Goal: Information Seeking & Learning: Learn about a topic

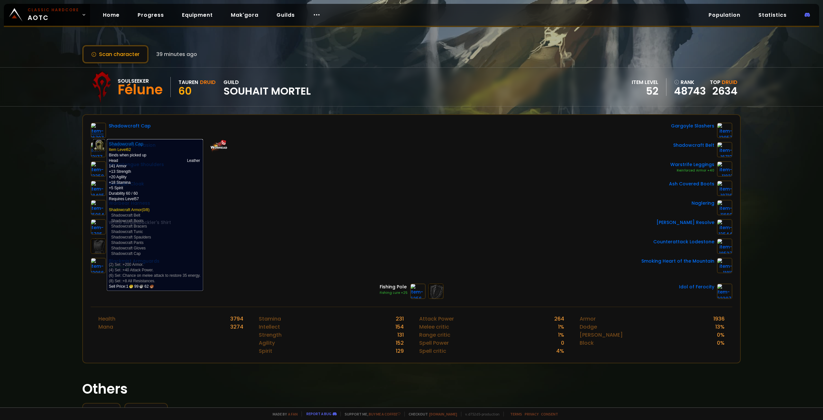
click at [92, 133] on img at bounding box center [98, 130] width 15 height 15
click at [93, 133] on img at bounding box center [98, 130] width 15 height 15
click at [95, 133] on img at bounding box center [98, 130] width 15 height 15
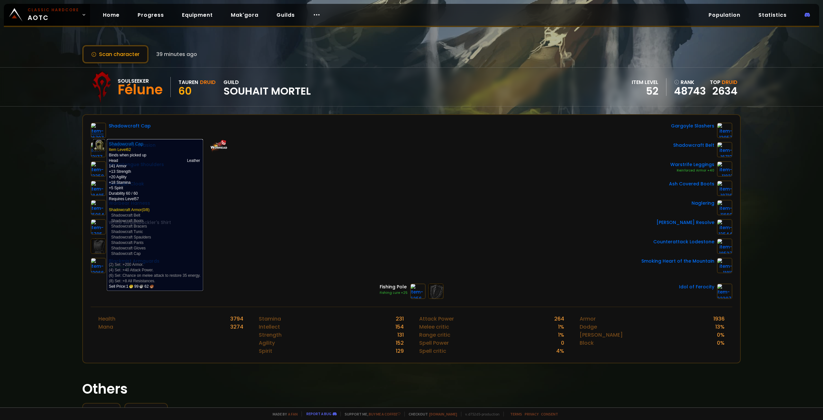
click at [95, 133] on img at bounding box center [98, 130] width 15 height 15
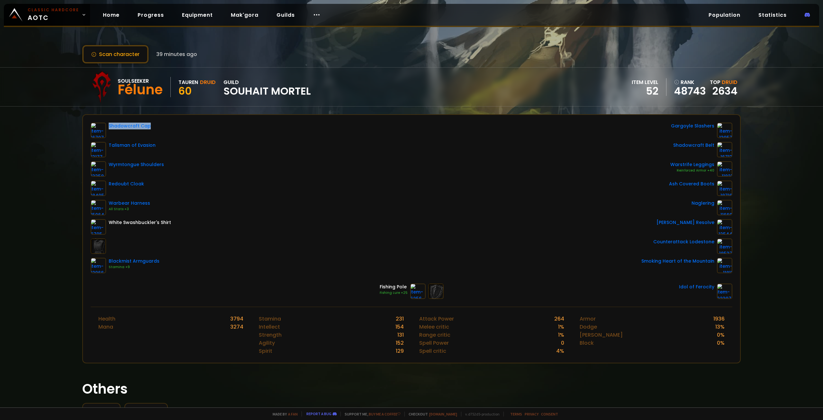
drag, startPoint x: 143, startPoint y: 123, endPoint x: 107, endPoint y: 125, distance: 35.4
click at [107, 125] on div "Shadowcraft Cap" at bounding box center [131, 130] width 80 height 15
copy div "Shadowcraft Cap"
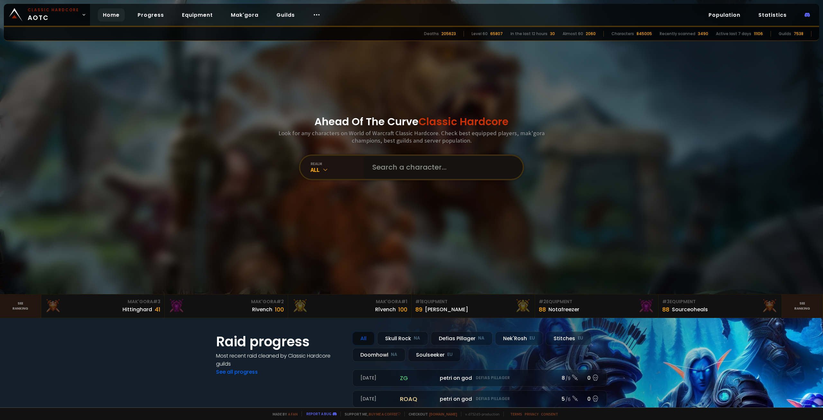
click at [402, 163] on input "text" at bounding box center [442, 167] width 147 height 23
type input "kulzam"
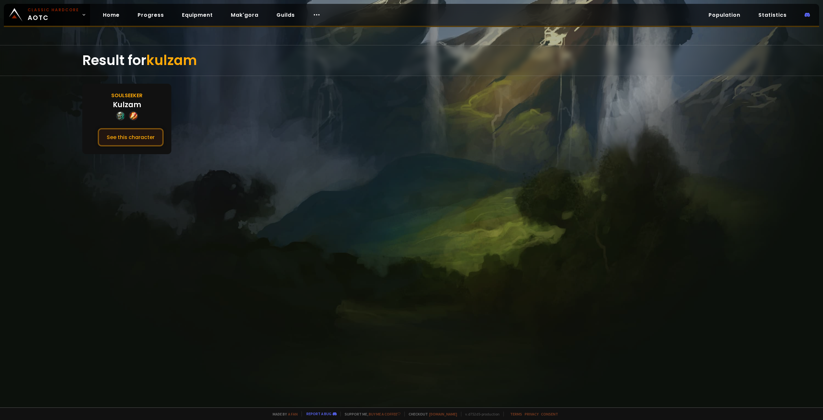
click at [147, 135] on button "See this character" at bounding box center [131, 137] width 66 height 18
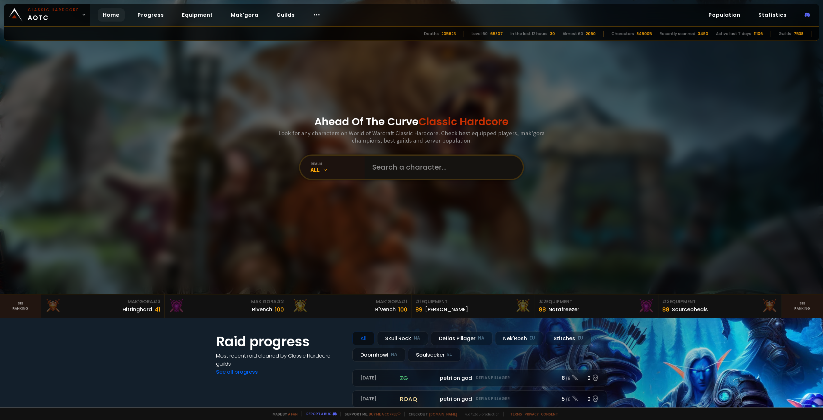
click at [423, 166] on input "text" at bounding box center [442, 167] width 147 height 23
paste input "Storyworthxx"
type input "Storyworthxx"
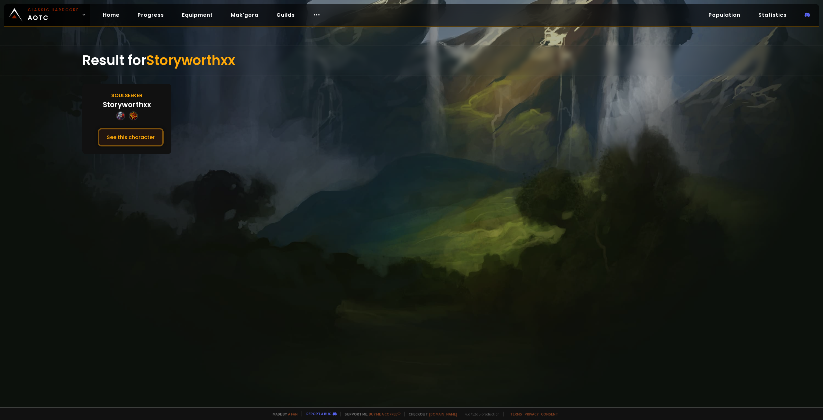
click at [132, 136] on button "See this character" at bounding box center [131, 137] width 66 height 18
click at [144, 105] on div "Storyworthxx" at bounding box center [127, 104] width 48 height 11
click at [144, 104] on div "Storyworthxx" at bounding box center [127, 104] width 48 height 11
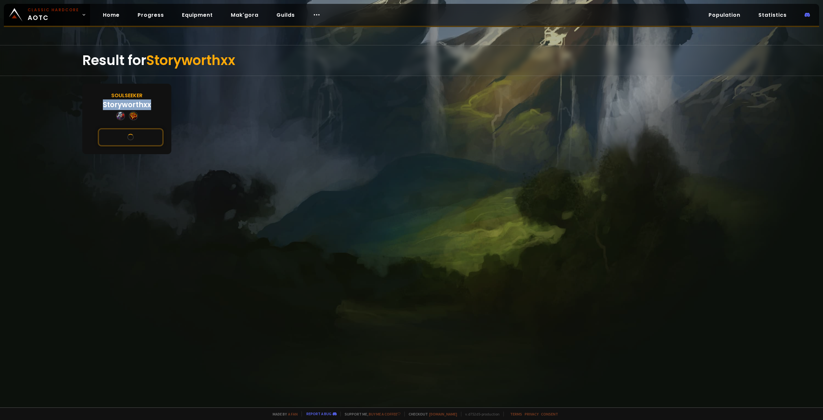
click at [159, 102] on div "Soulseeker Storyworthxx See this character" at bounding box center [126, 119] width 89 height 70
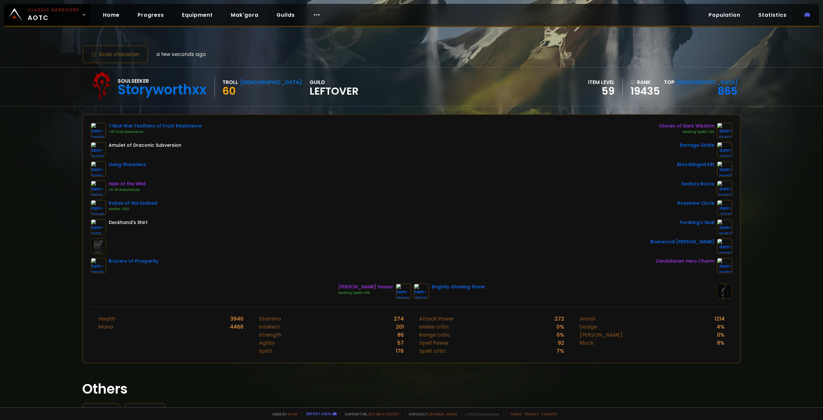
click at [689, 261] on div "Zandalarian Hero Charm" at bounding box center [685, 261] width 59 height 7
click at [355, 188] on div "Tribal War Feathers of Frost Resistance +15 Frost Resistance Amulet of Draconic…" at bounding box center [412, 198] width 642 height 151
click at [147, 89] on div "Storyworthxx" at bounding box center [162, 90] width 89 height 10
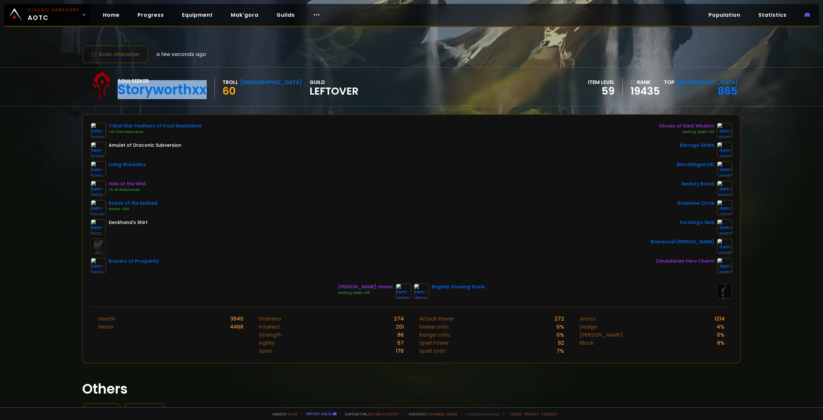
copy div "Storyworthxx"
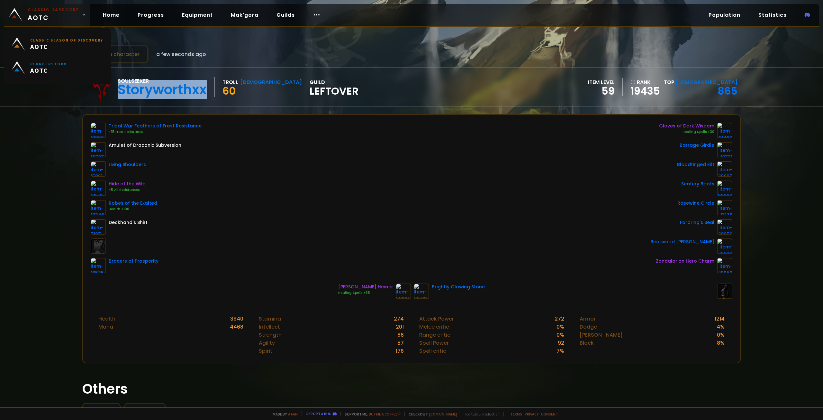
click at [72, 14] on span "Classic Hardcore AOTC" at bounding box center [53, 14] width 51 height 15
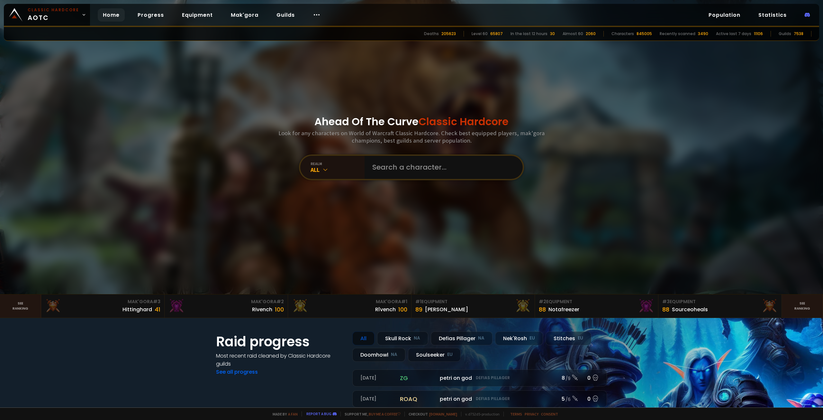
drag, startPoint x: 443, startPoint y: 33, endPoint x: 440, endPoint y: 32, distance: 3.3
click at [439, 33] on div "Deaths" at bounding box center [431, 34] width 15 height 6
click at [439, 32] on div "Deaths" at bounding box center [431, 34] width 15 height 6
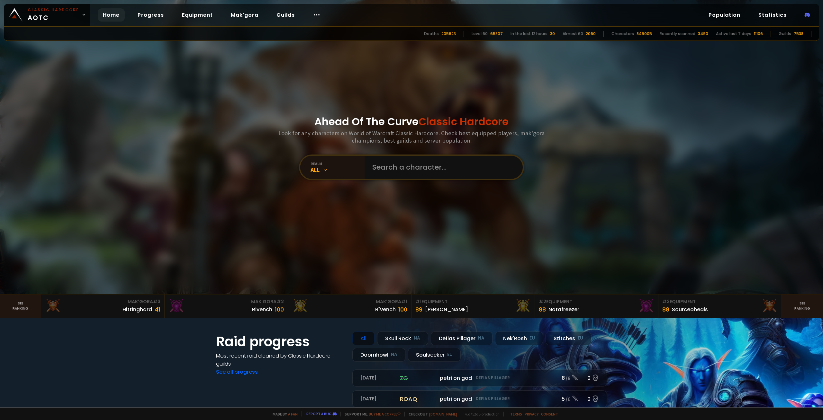
click at [471, 35] on div "Deaths 205623 Level 60 65807 In the last 12 hours 30 Almost 60 2060 Characters …" at bounding box center [412, 34] width 816 height 14
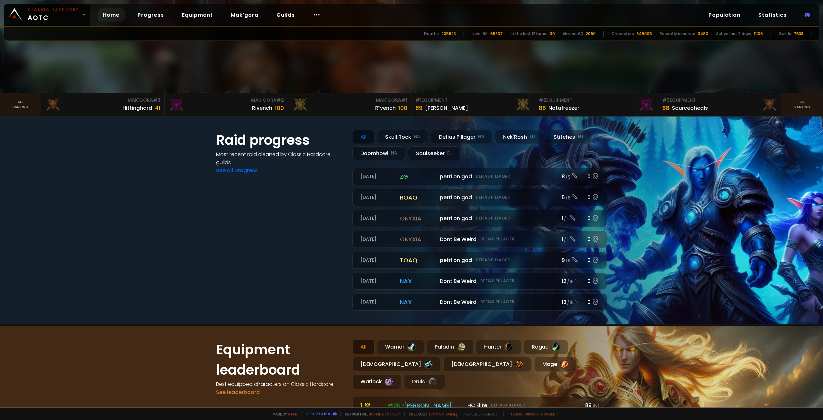
scroll to position [225, 0]
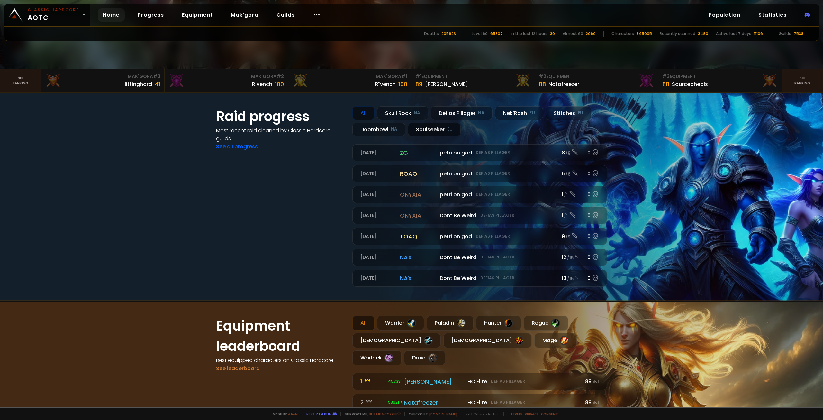
click at [419, 132] on div "Soulseeker EU" at bounding box center [434, 130] width 53 height 14
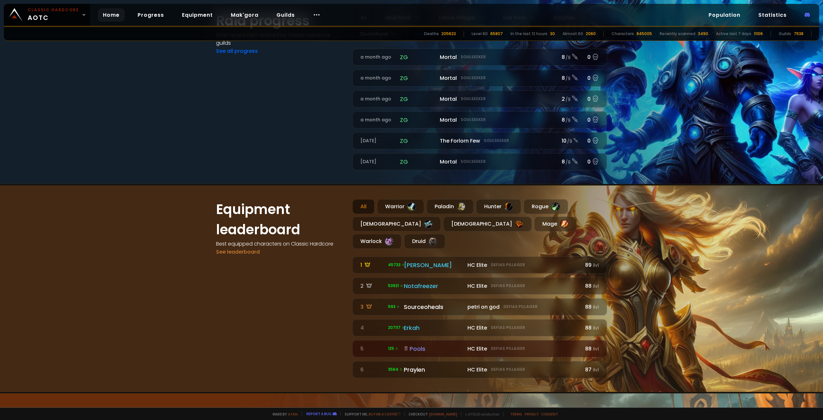
scroll to position [322, 0]
click at [397, 207] on div "Warrior" at bounding box center [400, 205] width 47 height 15
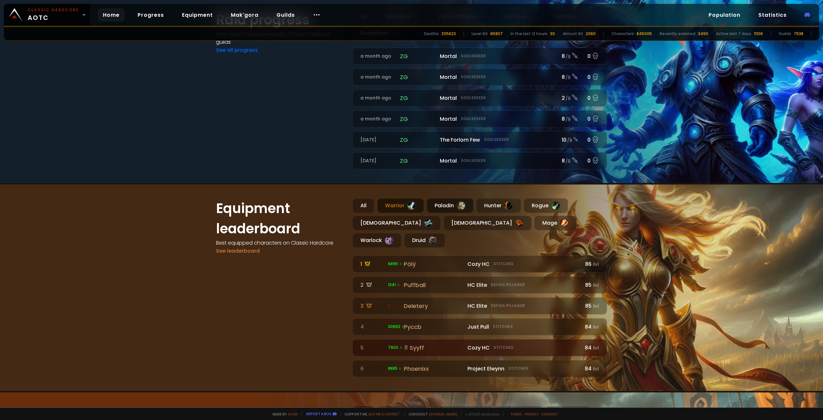
click at [436, 203] on div "Paladin" at bounding box center [450, 205] width 47 height 15
click at [399, 204] on div "Warrior" at bounding box center [400, 205] width 47 height 15
click at [444, 203] on div "Paladin" at bounding box center [450, 205] width 47 height 15
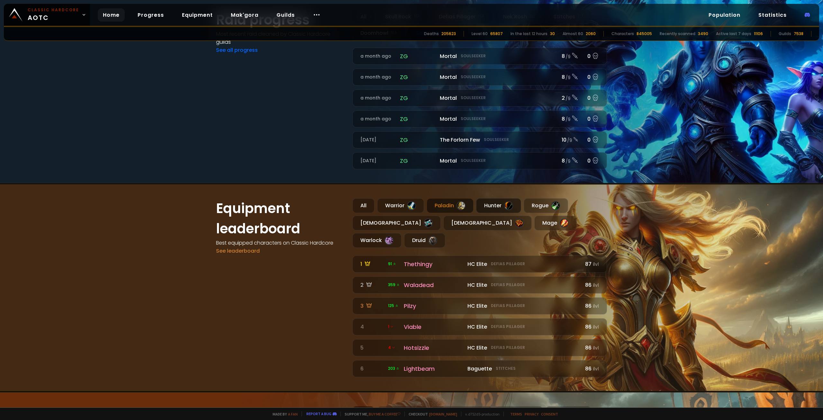
click at [501, 205] on div "Hunter" at bounding box center [498, 205] width 45 height 15
click at [545, 206] on div "Rogue" at bounding box center [546, 205] width 44 height 15
click at [376, 228] on div "Priest" at bounding box center [397, 223] width 88 height 15
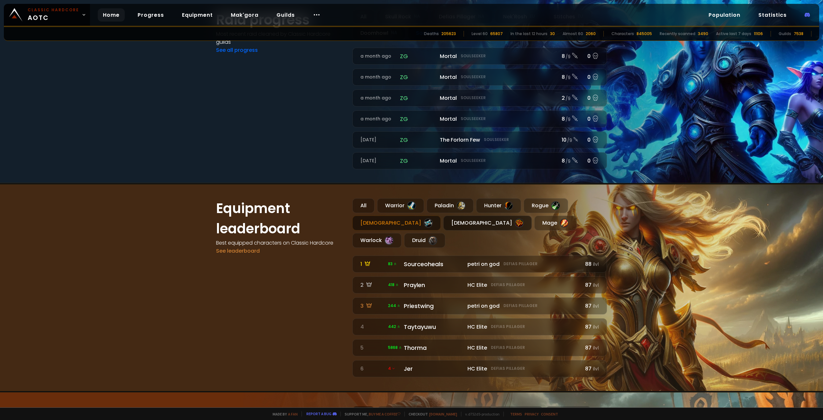
click at [444, 229] on div "Shaman" at bounding box center [488, 223] width 88 height 15
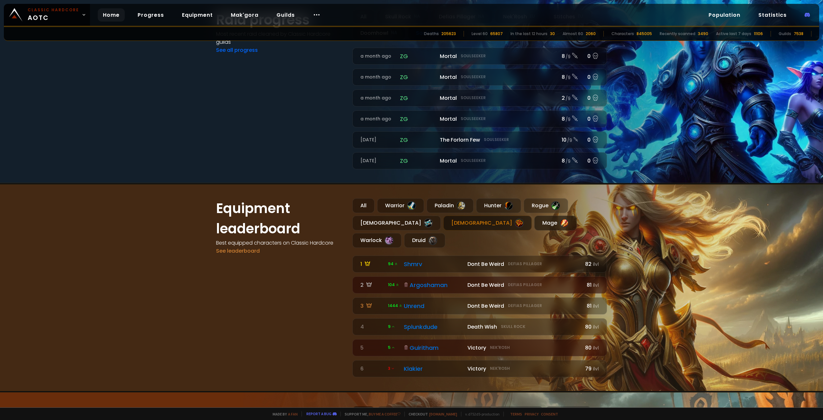
click at [535, 225] on div "Mage" at bounding box center [556, 223] width 42 height 15
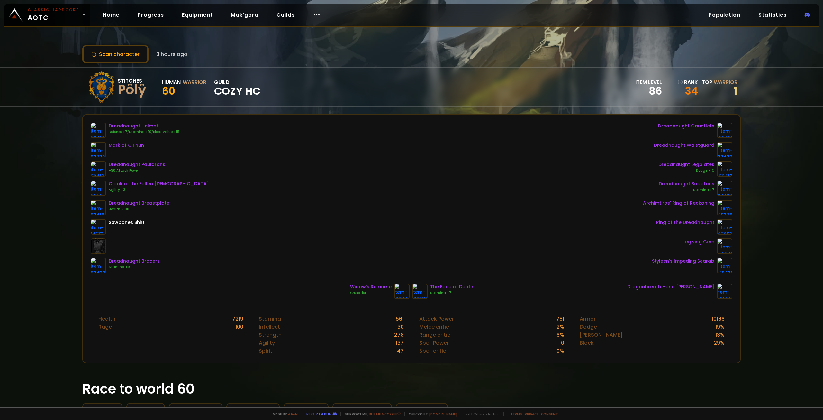
click at [141, 95] on div "Pölÿ" at bounding box center [132, 90] width 29 height 10
drag, startPoint x: 268, startPoint y: 170, endPoint x: 238, endPoint y: 168, distance: 29.6
click at [267, 170] on div "Dreadnaught Helmet Defense +7/Stamina +10/Block Value +15 Mark of C'Thun Dreadn…" at bounding box center [412, 198] width 642 height 151
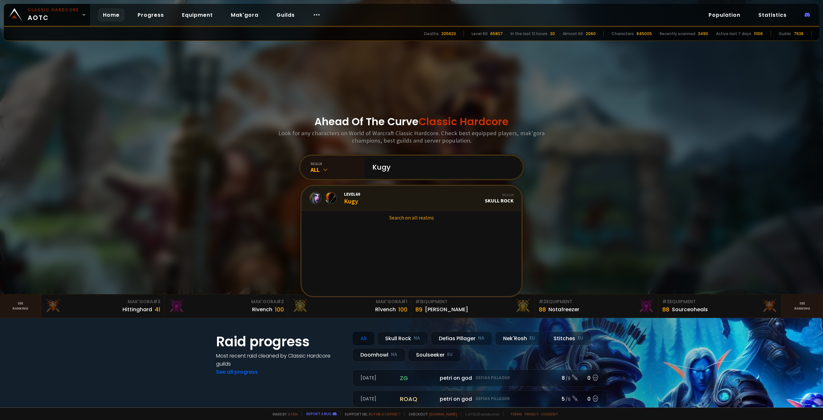
type input "Kugy"
click at [395, 198] on link "Level 60 Kugy Realm Skull Rock" at bounding box center [412, 198] width 220 height 24
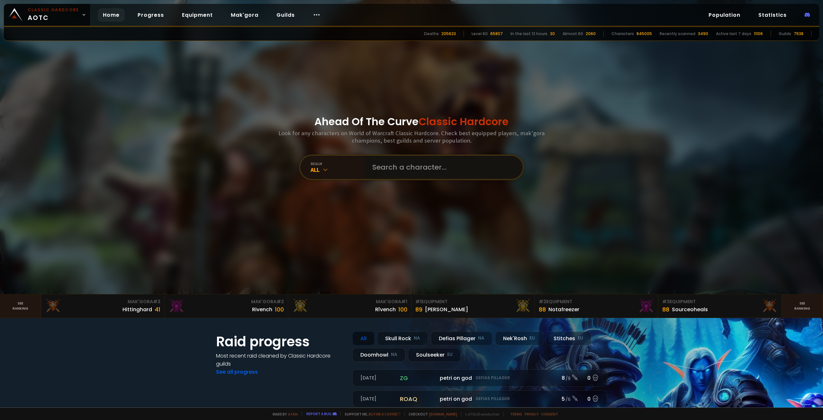
click at [416, 163] on input "text" at bounding box center [442, 167] width 147 height 23
paste input "Kugy"
type input "Kugy"
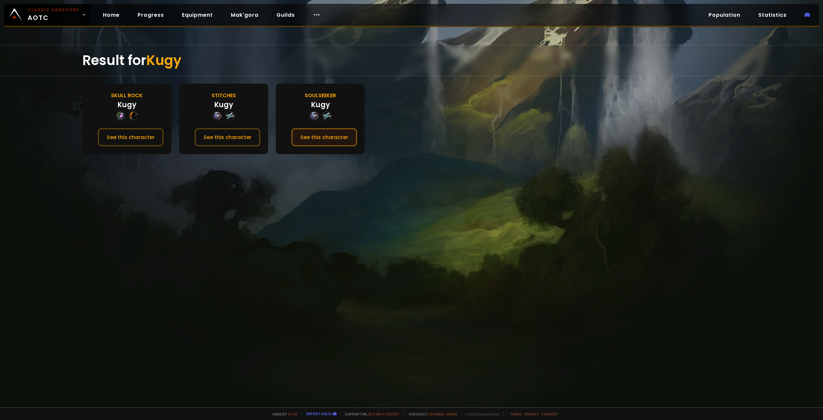
click at [312, 138] on button "See this character" at bounding box center [324, 137] width 66 height 18
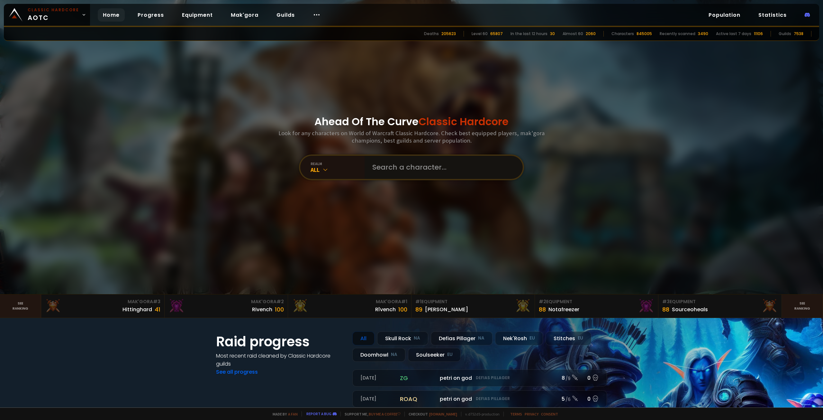
click at [407, 173] on input "text" at bounding box center [442, 167] width 147 height 23
type input "cravityhard"
click at [365, 173] on div at bounding box center [444, 167] width 158 height 23
click at [376, 169] on input "text" at bounding box center [442, 167] width 147 height 23
type input "gravityhard"
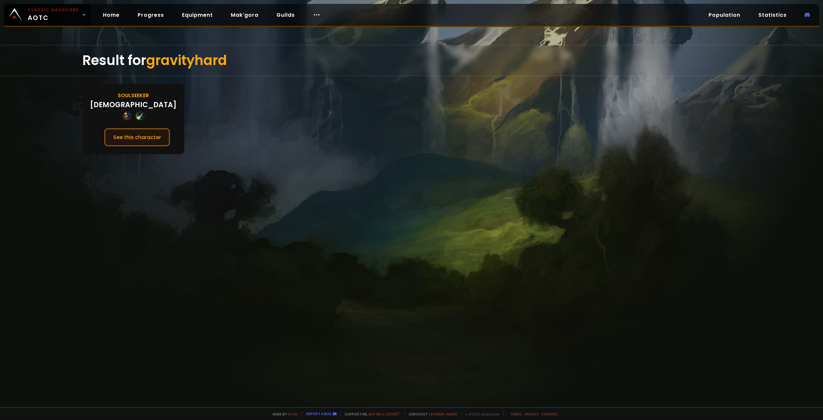
click at [145, 142] on button "See this character" at bounding box center [137, 137] width 66 height 18
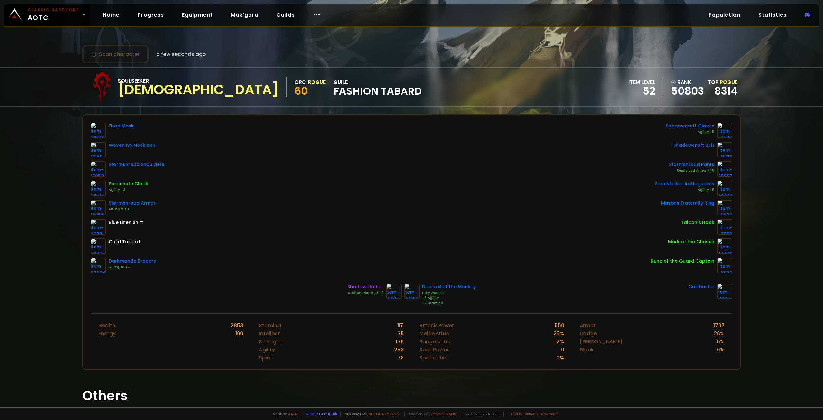
click at [430, 286] on div "Dire Nail of the Monkey" at bounding box center [449, 286] width 54 height 7
copy div "Dire Nail of the Monkey"
click at [431, 258] on div "Ebon Mask Woven Ivy Necklace Stormshroud Shoulders Parachute Cloak Agility +3 S…" at bounding box center [412, 198] width 642 height 151
